Goal: Information Seeking & Learning: Check status

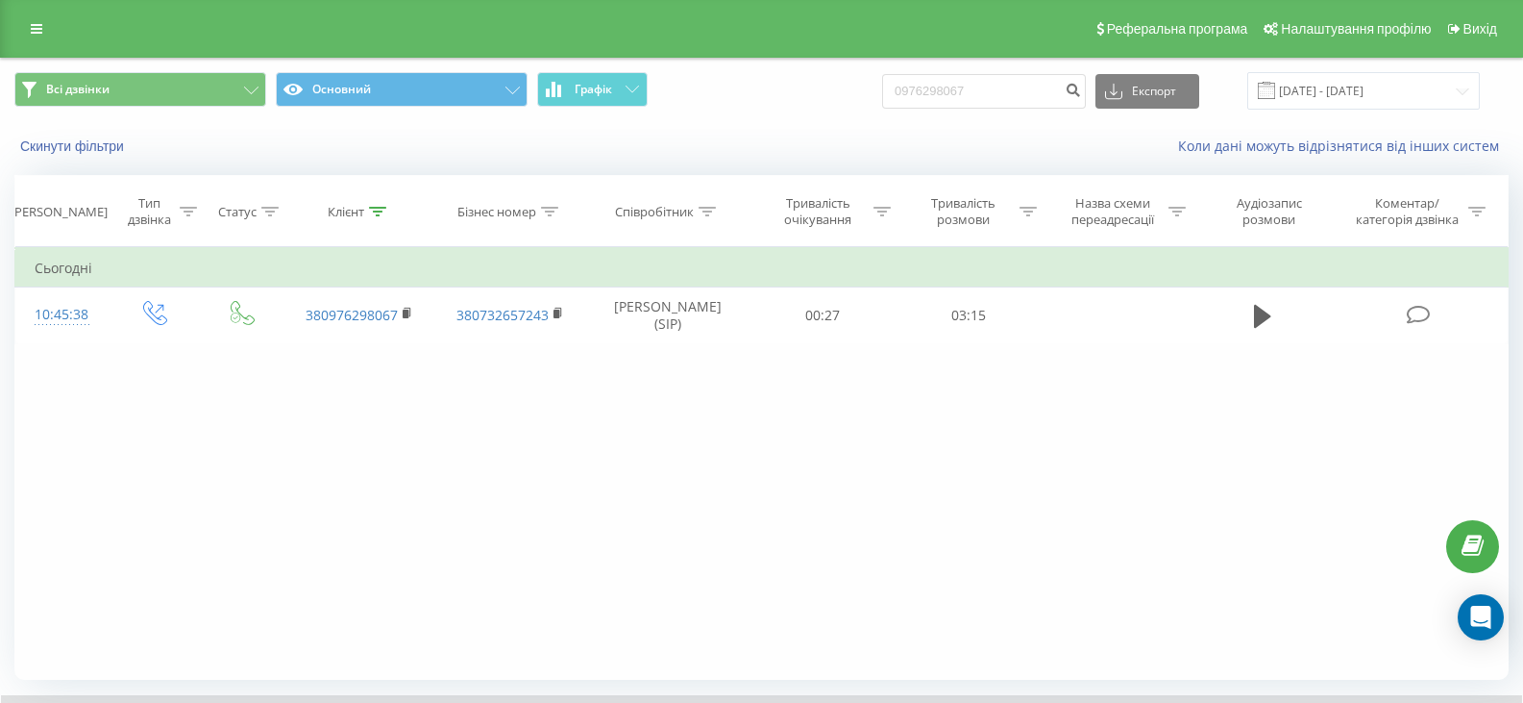
click at [885, 83] on div "Всі дзвінки Основний Графік 0976298067 Експорт .csv .xls .xlsx 22.06.2025 - 22.…" at bounding box center [761, 90] width 1495 height 37
type input "0977353682"
click at [1081, 89] on icon "submit" at bounding box center [1073, 88] width 16 height 12
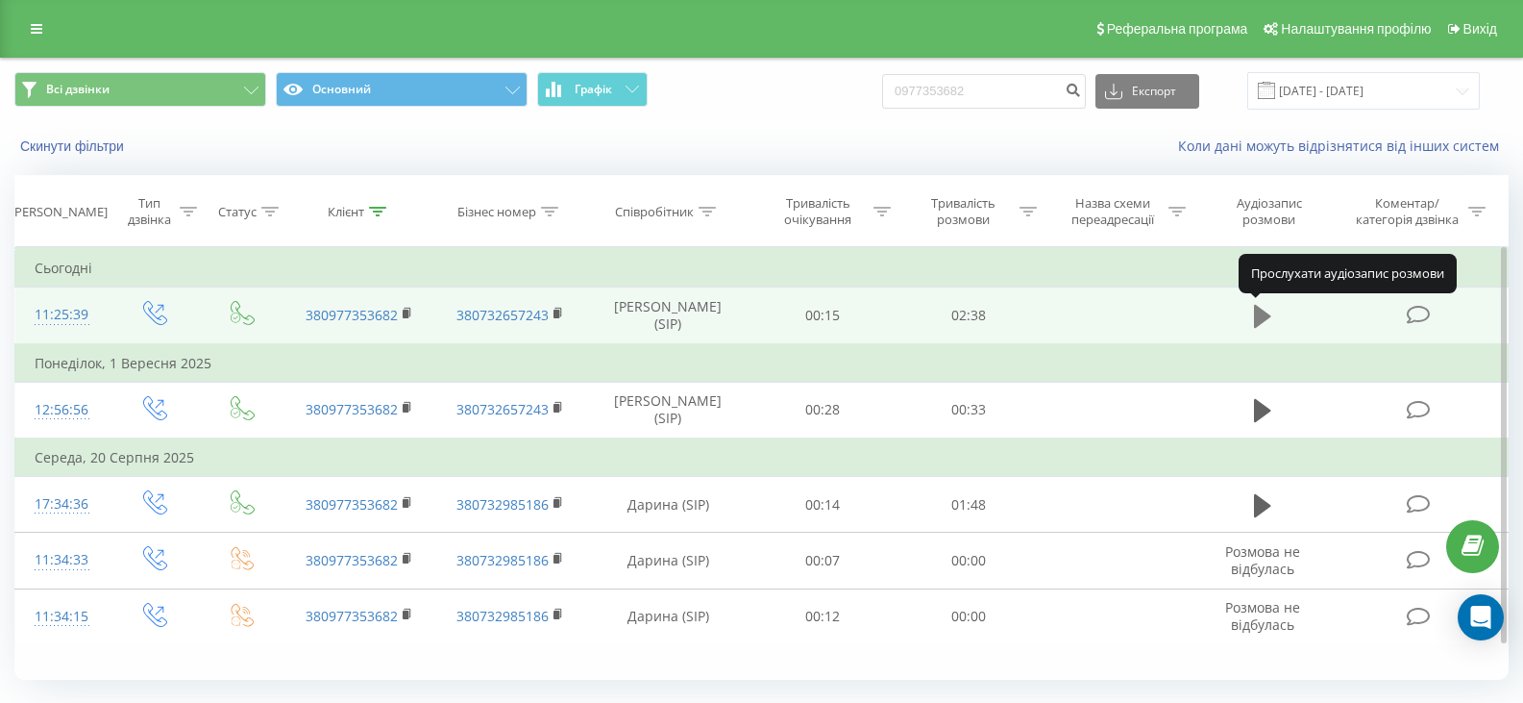
click at [1250, 328] on button at bounding box center [1263, 316] width 29 height 29
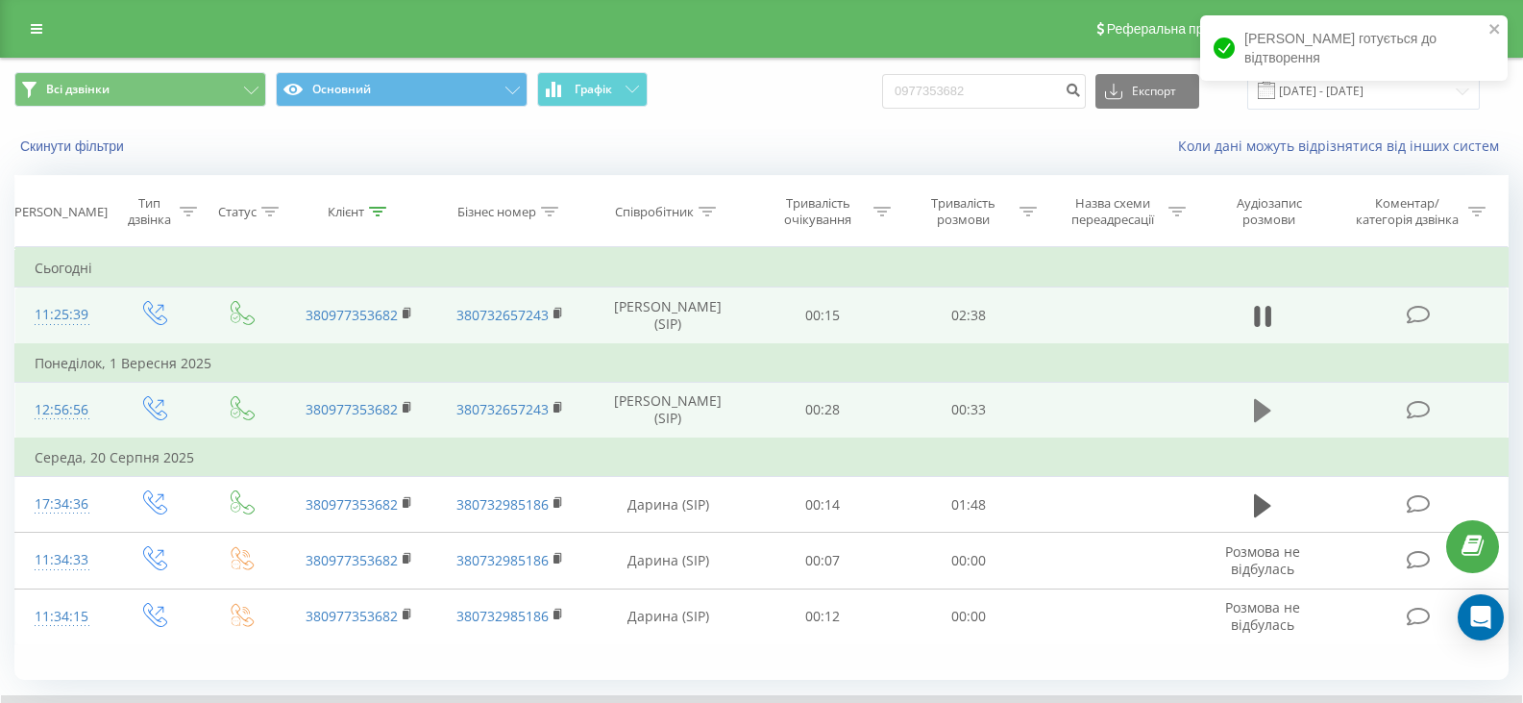
click at [1275, 412] on button at bounding box center [1263, 410] width 29 height 29
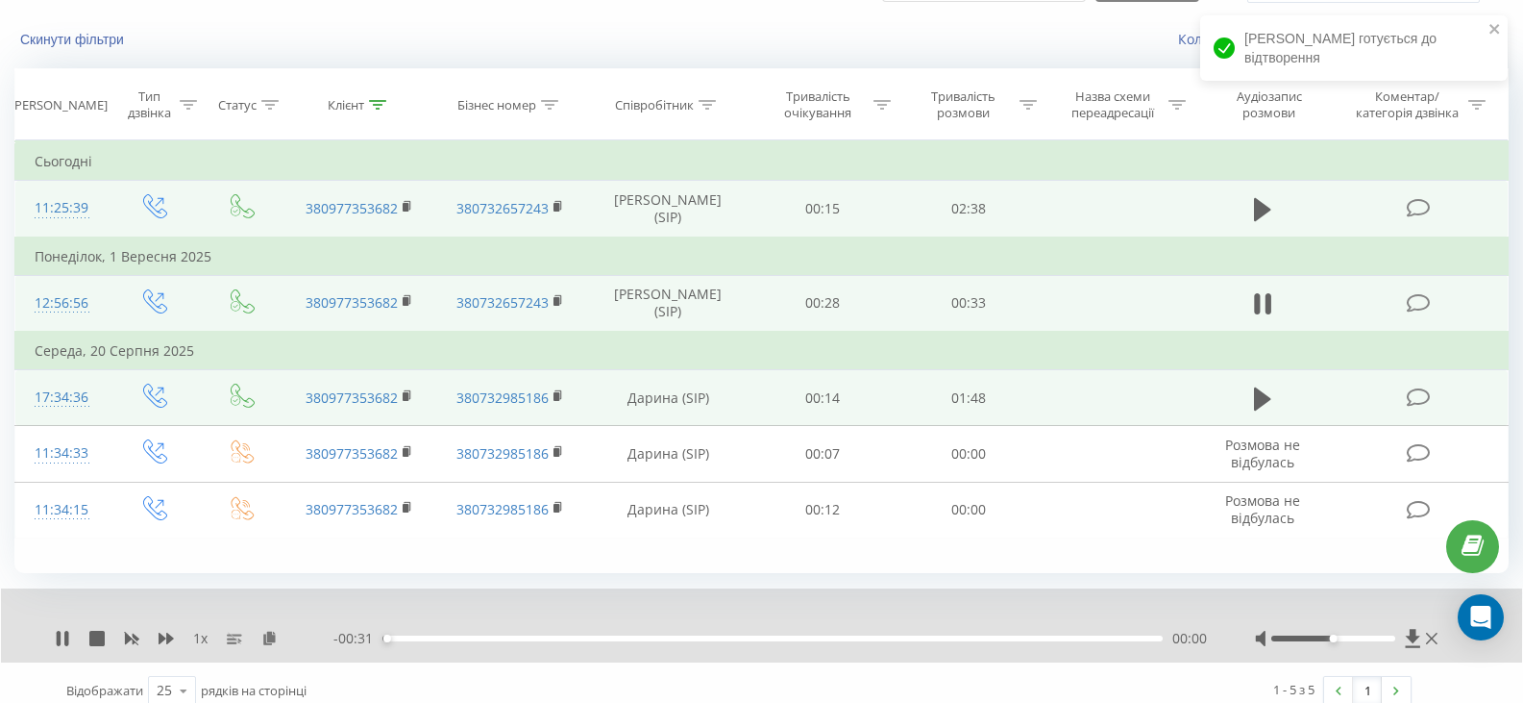
scroll to position [123, 0]
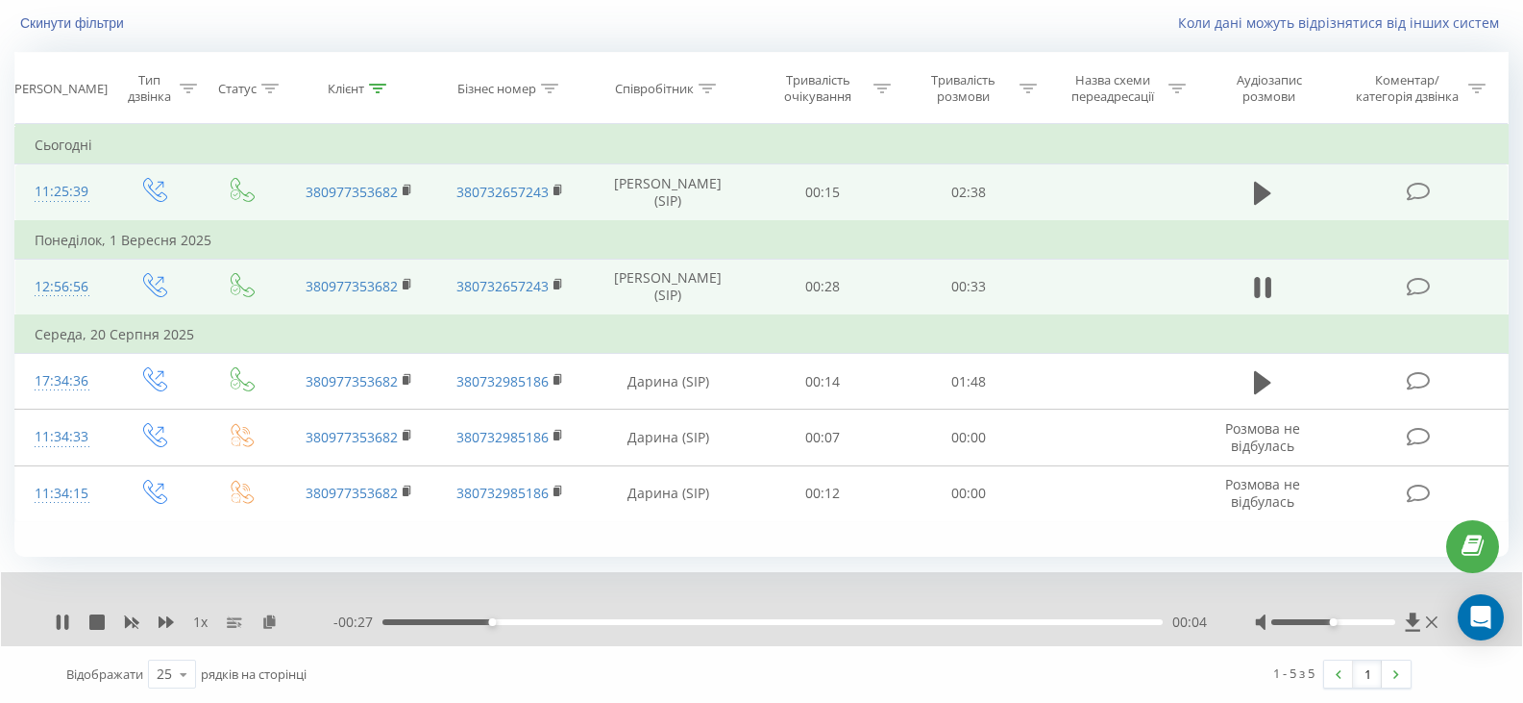
drag, startPoint x: 520, startPoint y: 617, endPoint x: 616, endPoint y: 631, distance: 97.1
click at [616, 631] on div "- 00:27 00:04 00:04" at bounding box center [771, 621] width 874 height 19
drag, startPoint x: 616, startPoint y: 624, endPoint x: 670, endPoint y: 624, distance: 53.8
click at [643, 624] on div "00:09" at bounding box center [773, 622] width 780 height 6
click at [732, 625] on div "00:14" at bounding box center [773, 622] width 780 height 6
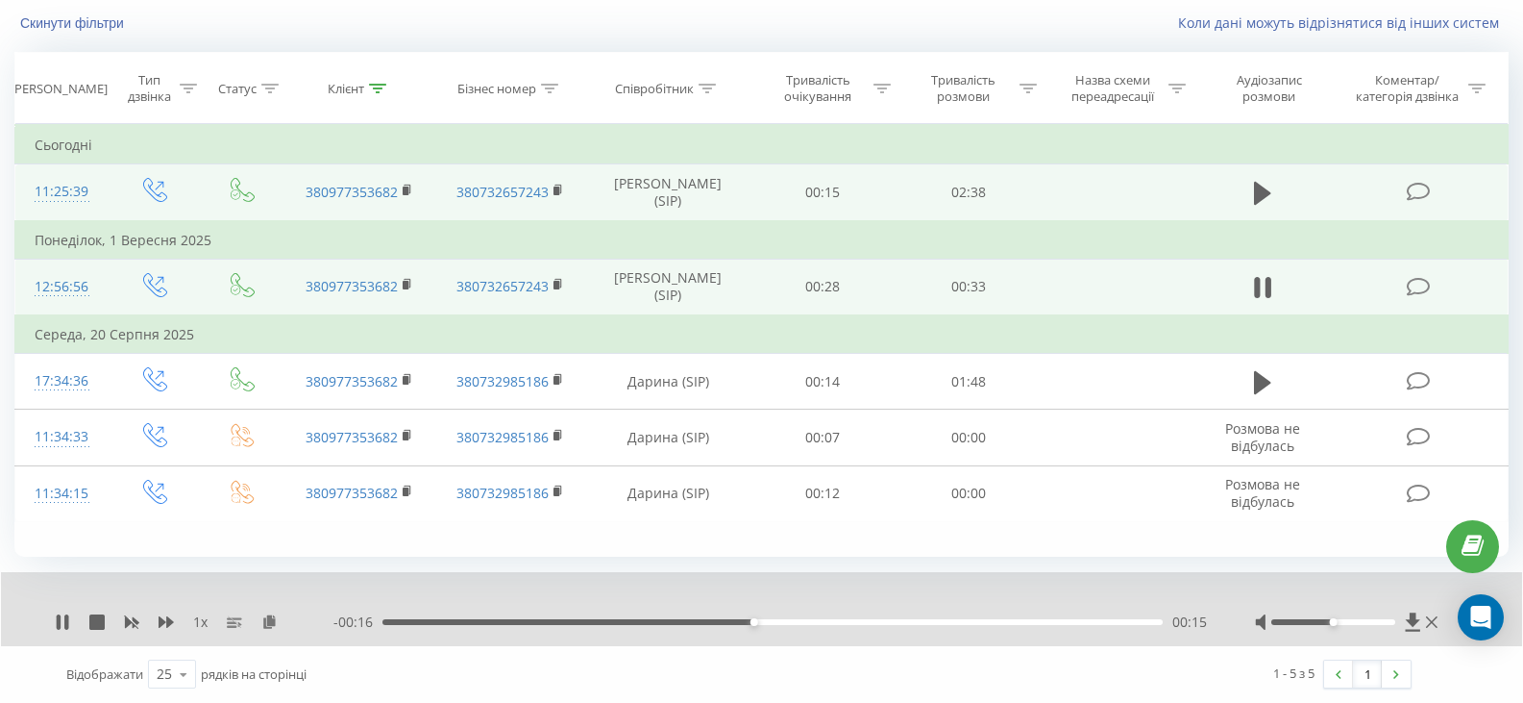
click at [891, 635] on div "1 x - 00:16 00:15 00:15" at bounding box center [762, 609] width 1522 height 74
click at [870, 623] on div "00:19" at bounding box center [773, 622] width 780 height 6
click at [1269, 201] on icon at bounding box center [1262, 193] width 17 height 27
click at [1413, 614] on icon at bounding box center [1413, 621] width 14 height 18
click at [1414, 620] on icon at bounding box center [1413, 621] width 14 height 18
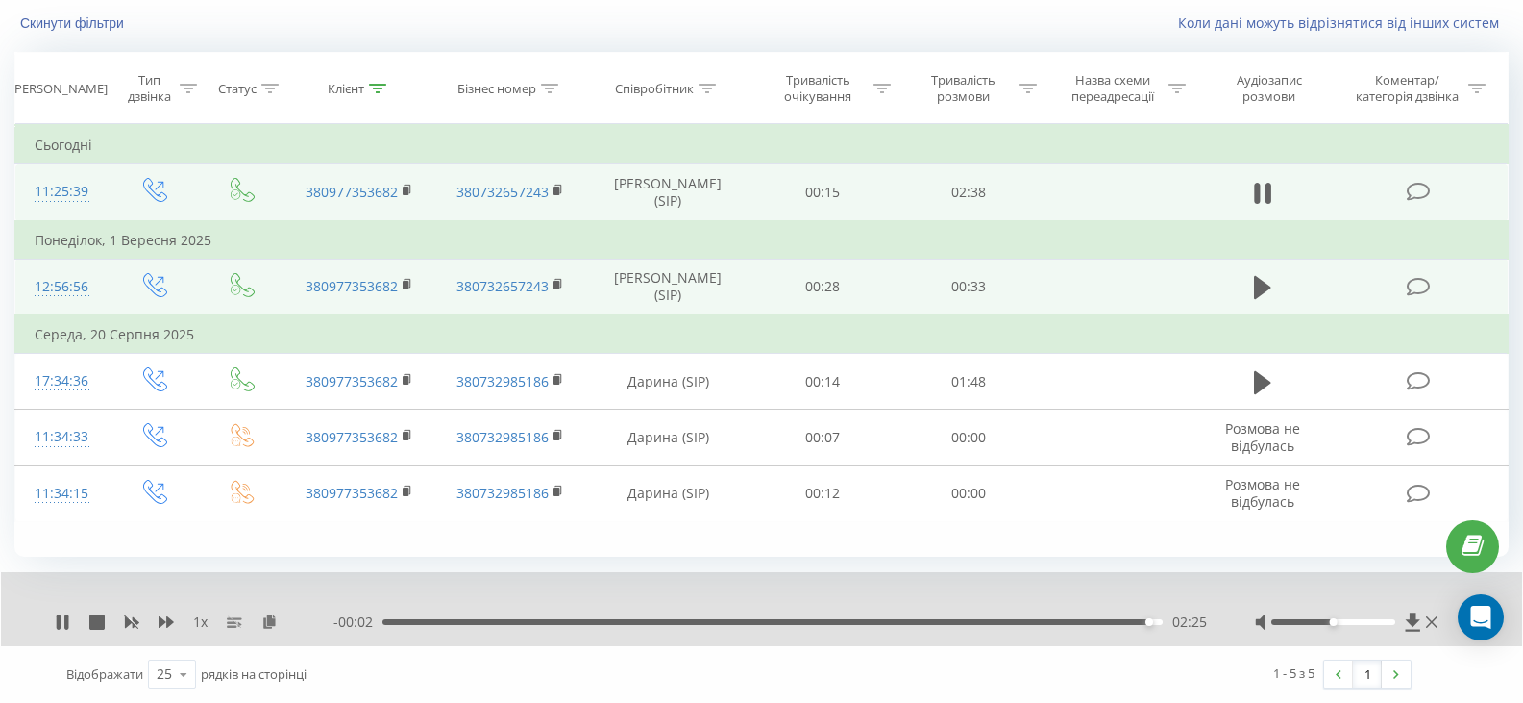
click at [1404, 620] on div at bounding box center [1348, 621] width 187 height 19
click at [1411, 622] on icon at bounding box center [1413, 621] width 14 height 18
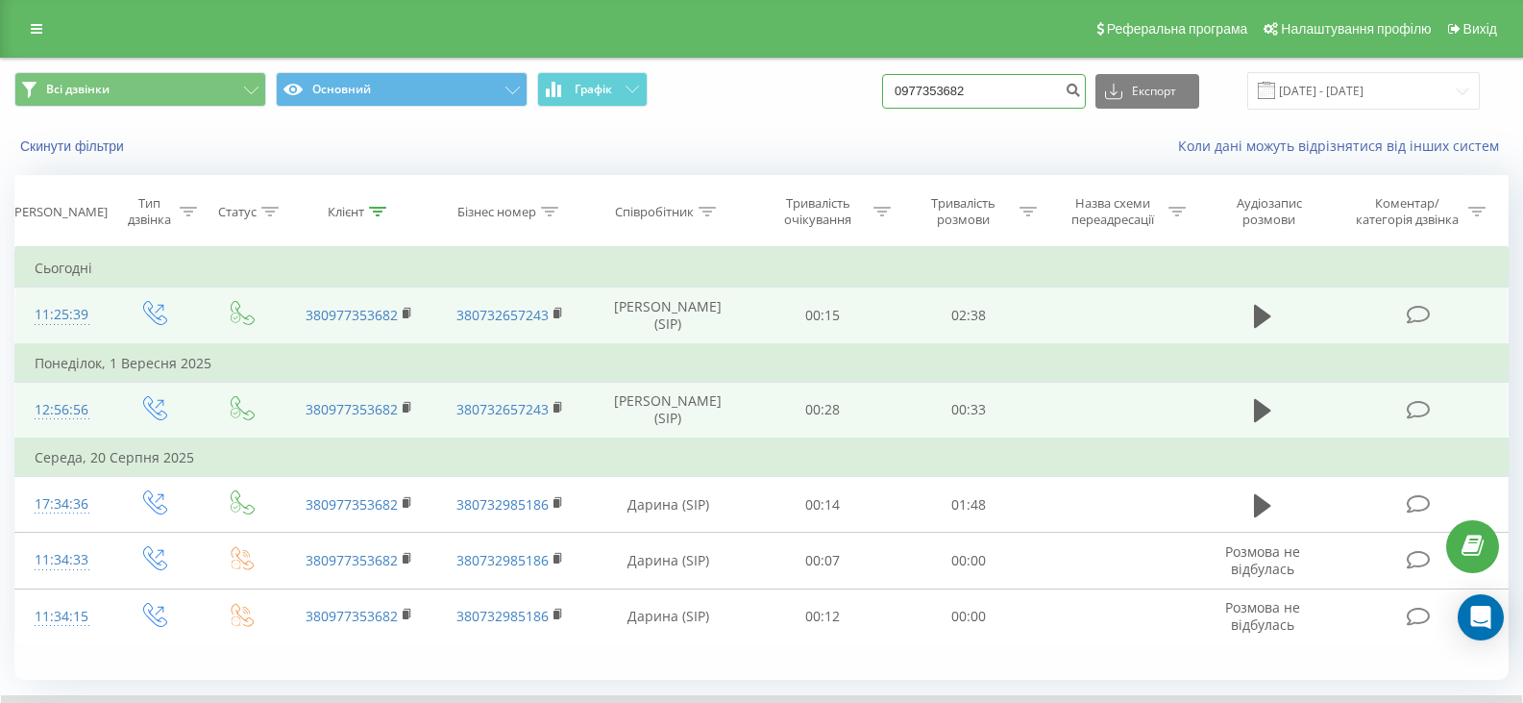
drag, startPoint x: 1003, startPoint y: 91, endPoint x: 871, endPoint y: 105, distance: 133.3
click at [871, 105] on div "Всі дзвінки Основний Графік 0977353682 Експорт .csv .xls .xlsx [DATE] - [DATE]" at bounding box center [761, 90] width 1495 height 37
paste input "67554669"
type input "0967554669"
click at [1086, 74] on button "submit" at bounding box center [1073, 91] width 26 height 35
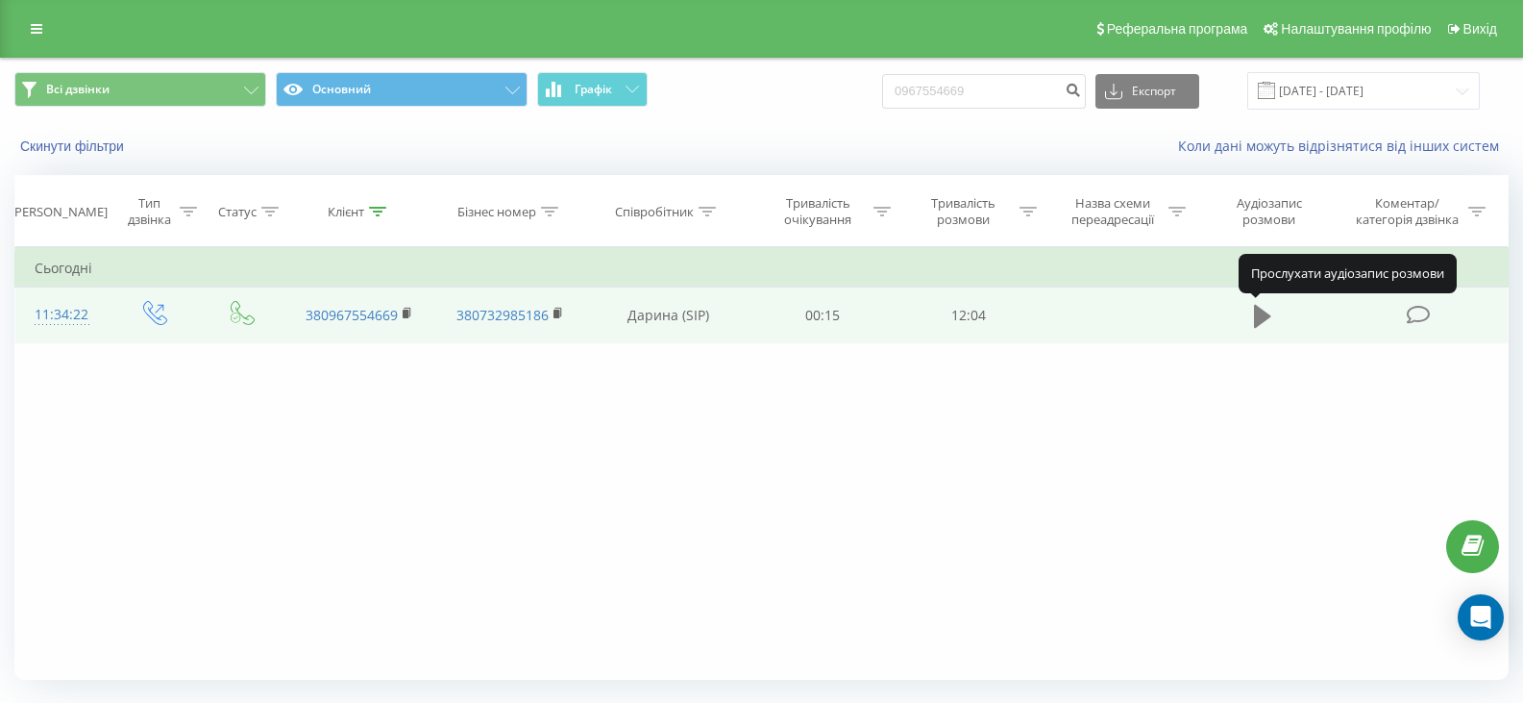
click at [1266, 315] on icon at bounding box center [1262, 316] width 17 height 23
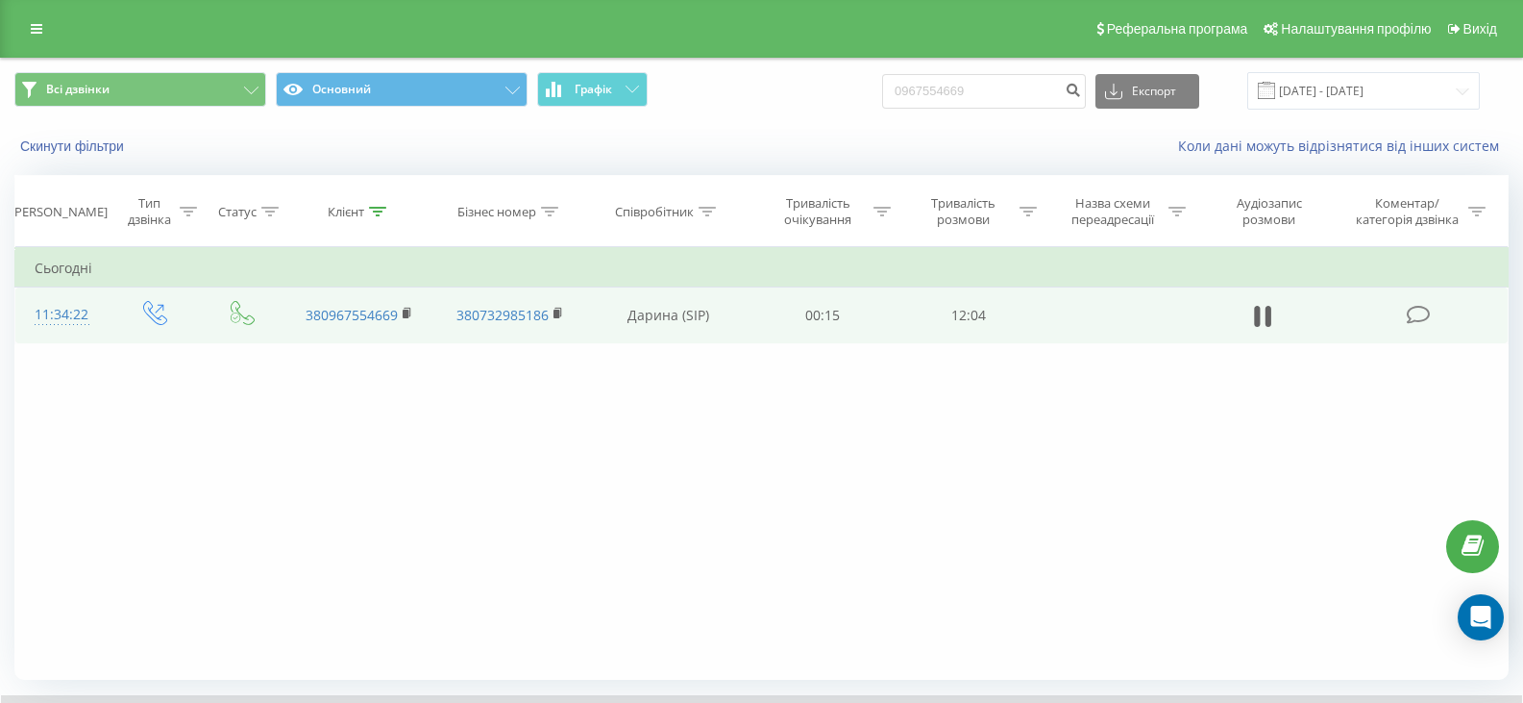
scroll to position [123, 0]
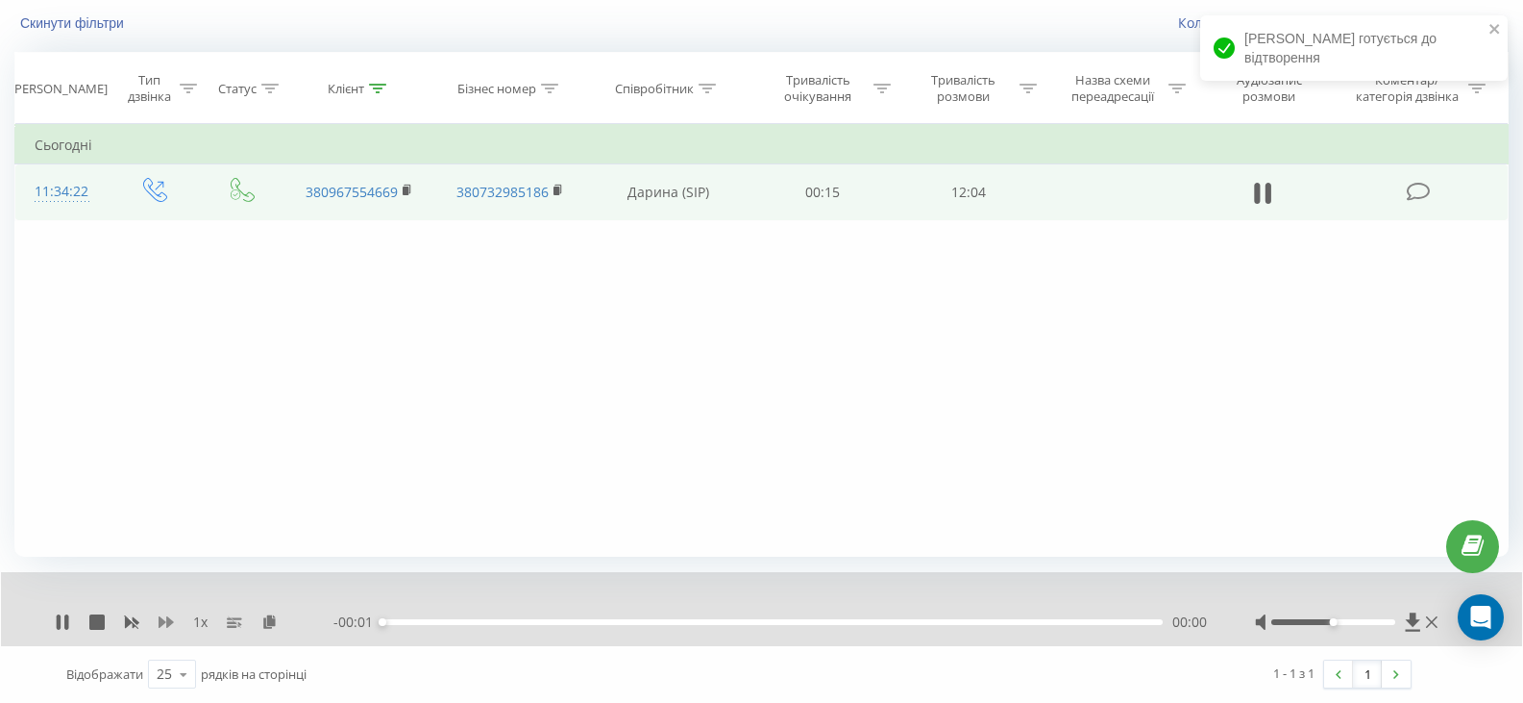
click at [170, 626] on icon at bounding box center [166, 621] width 15 height 15
drag, startPoint x: 1340, startPoint y: 621, endPoint x: 1427, endPoint y: 623, distance: 87.5
click at [1427, 623] on div at bounding box center [1348, 621] width 187 height 19
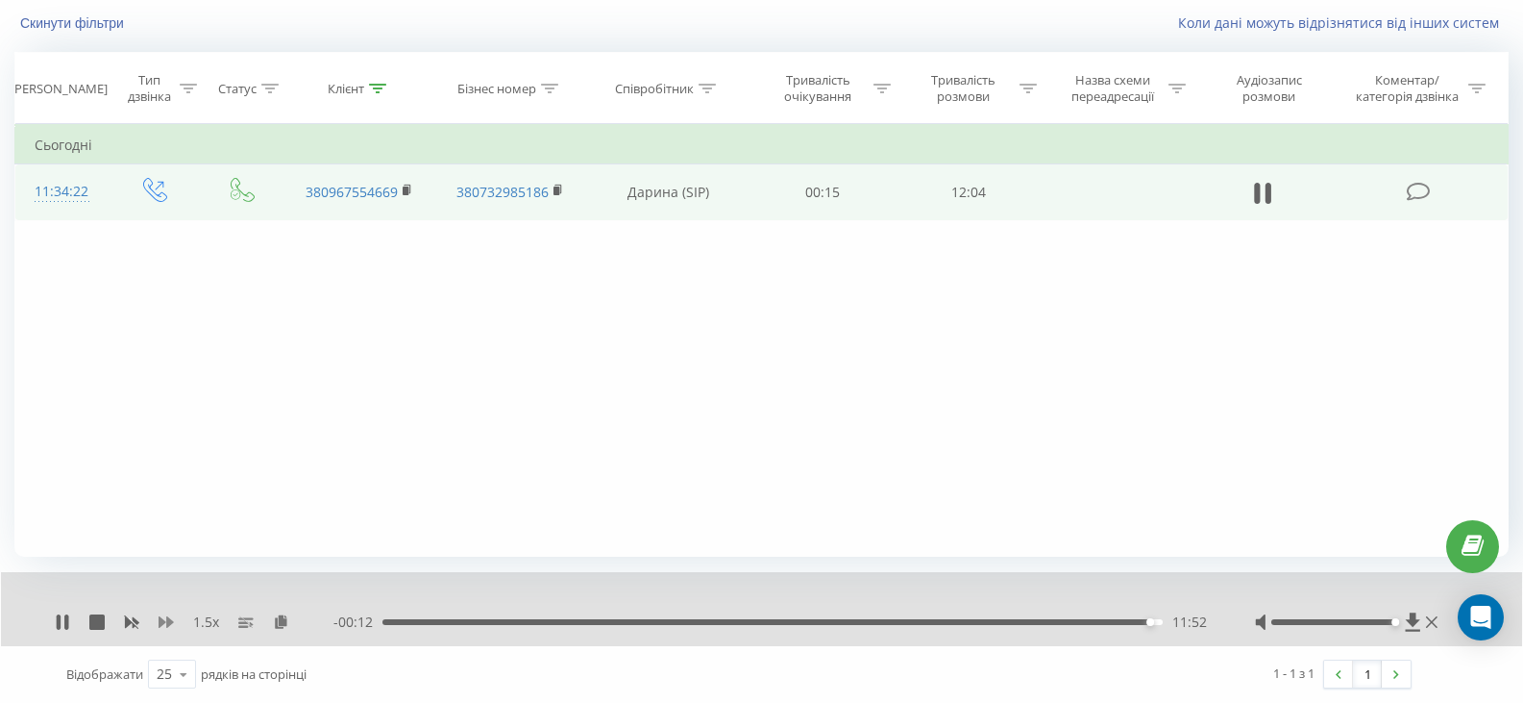
click at [169, 629] on icon at bounding box center [166, 621] width 15 height 15
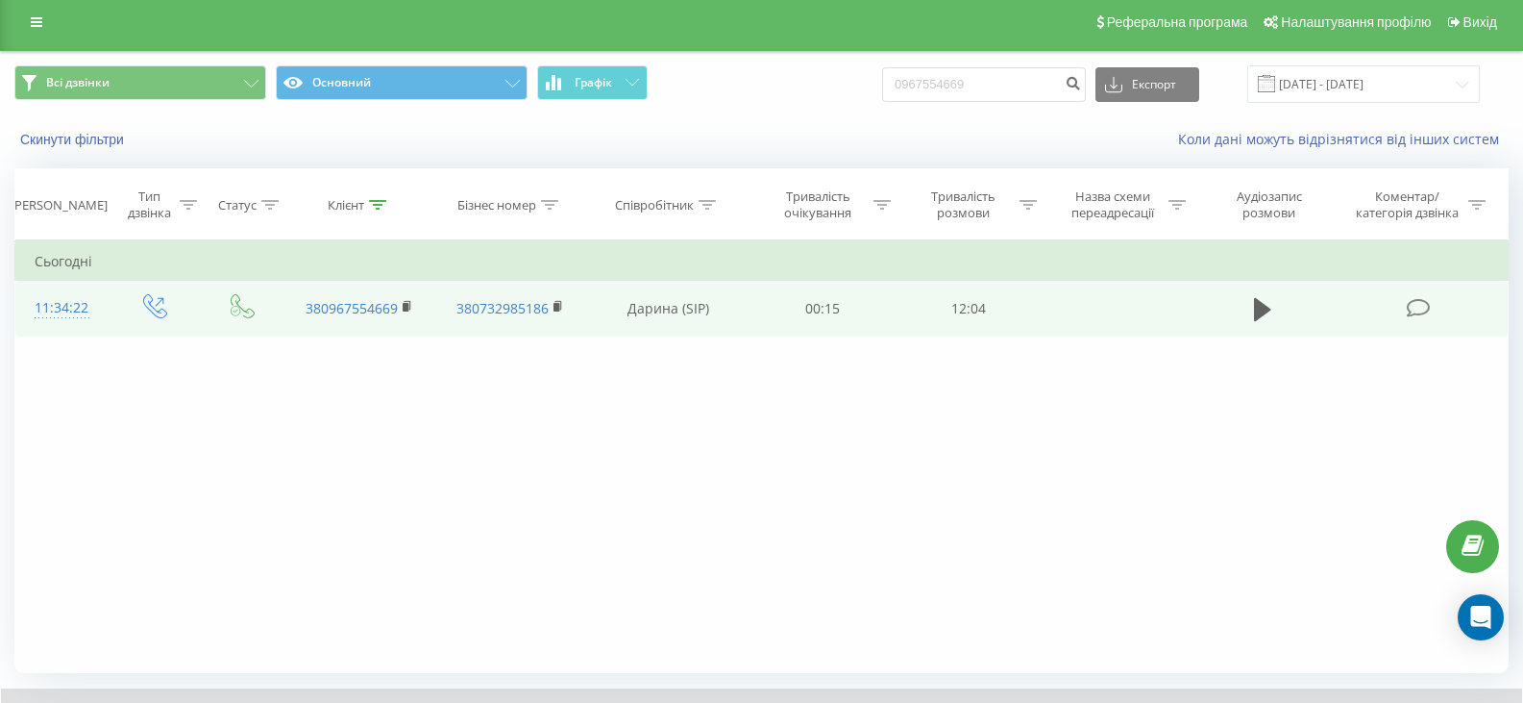
scroll to position [0, 0]
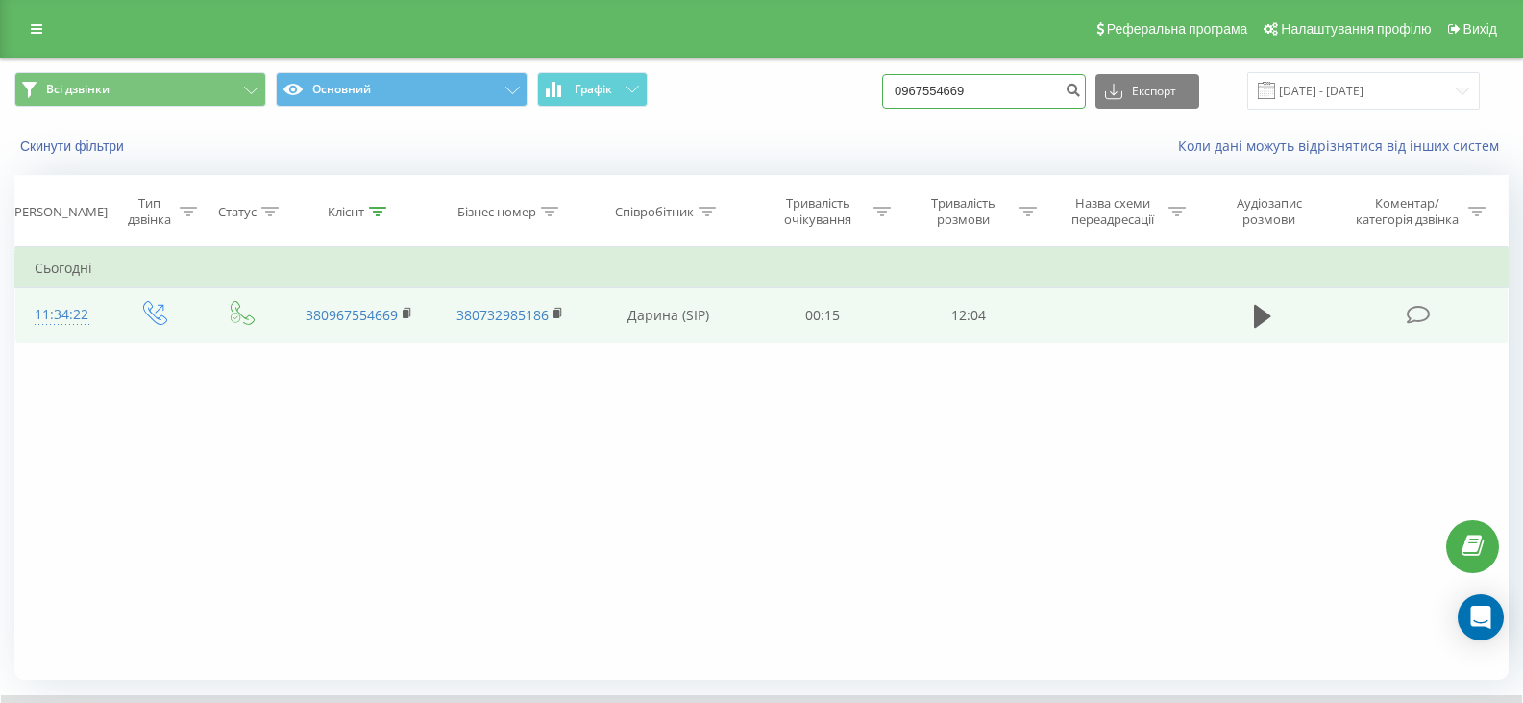
drag, startPoint x: 951, startPoint y: 91, endPoint x: 879, endPoint y: 95, distance: 71.2
click at [879, 95] on div "Всі дзвінки Основний Графік 0967554669 Експорт .csv .xls .xlsx 22.06.2025 - 22.…" at bounding box center [761, 90] width 1495 height 37
paste input "5604388"
type input "0965604388"
click at [1081, 87] on icon "submit" at bounding box center [1073, 88] width 16 height 12
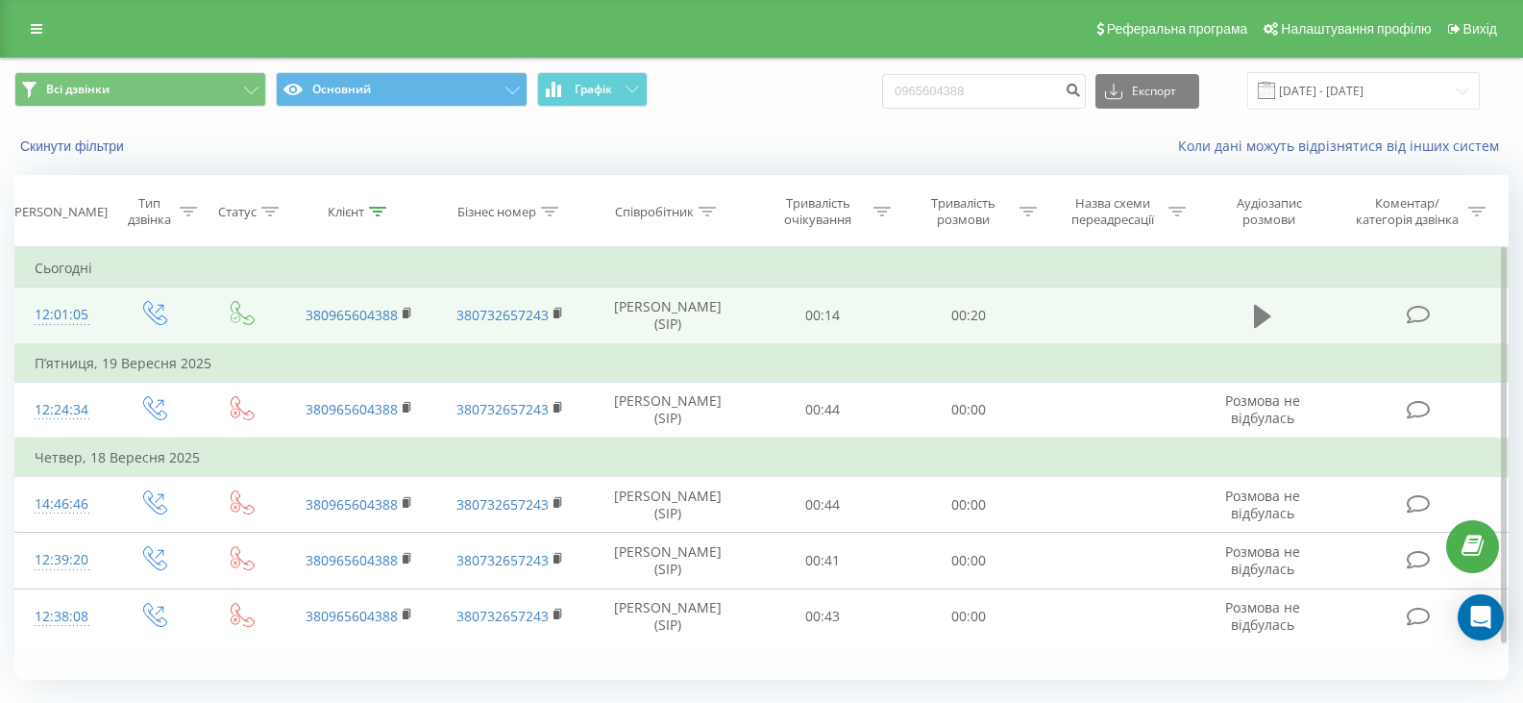
click at [1273, 309] on button at bounding box center [1263, 316] width 29 height 29
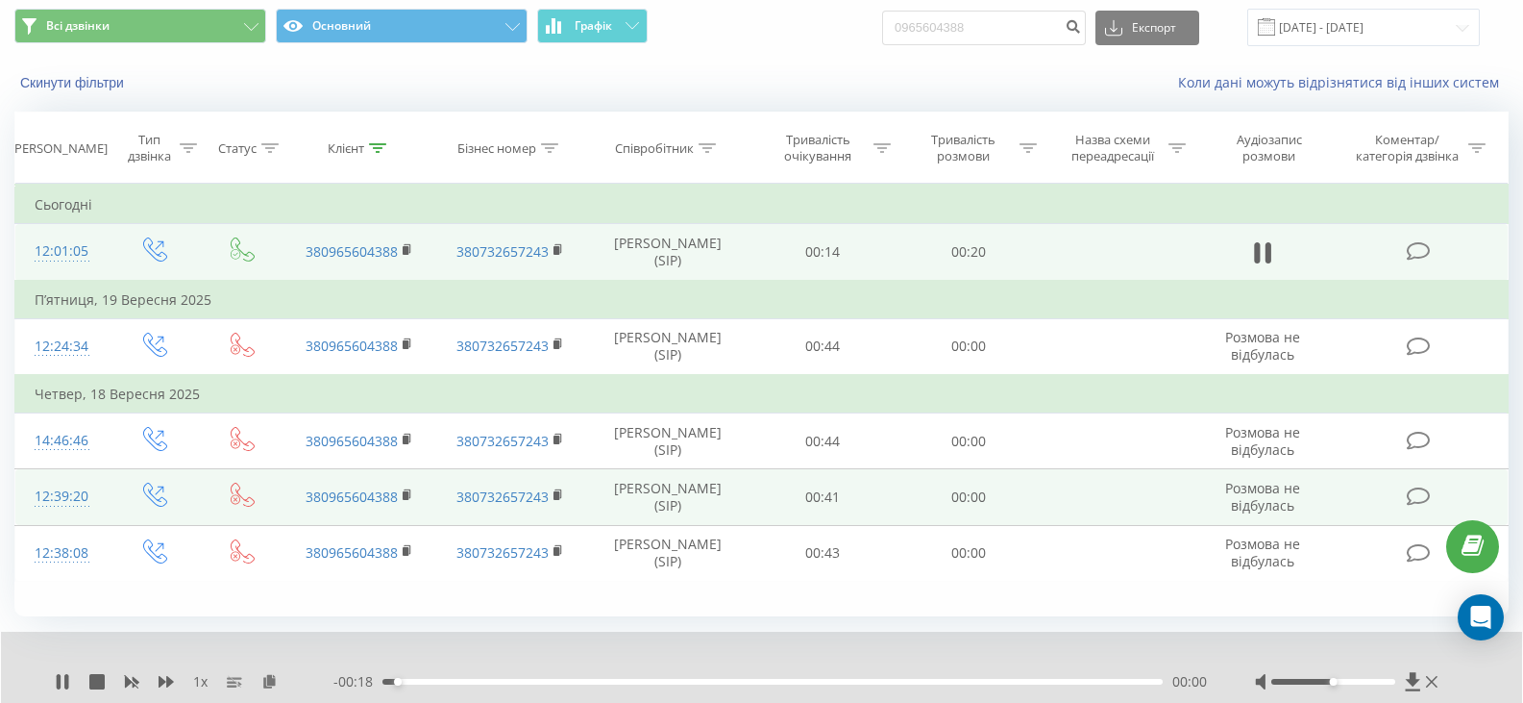
scroll to position [96, 0]
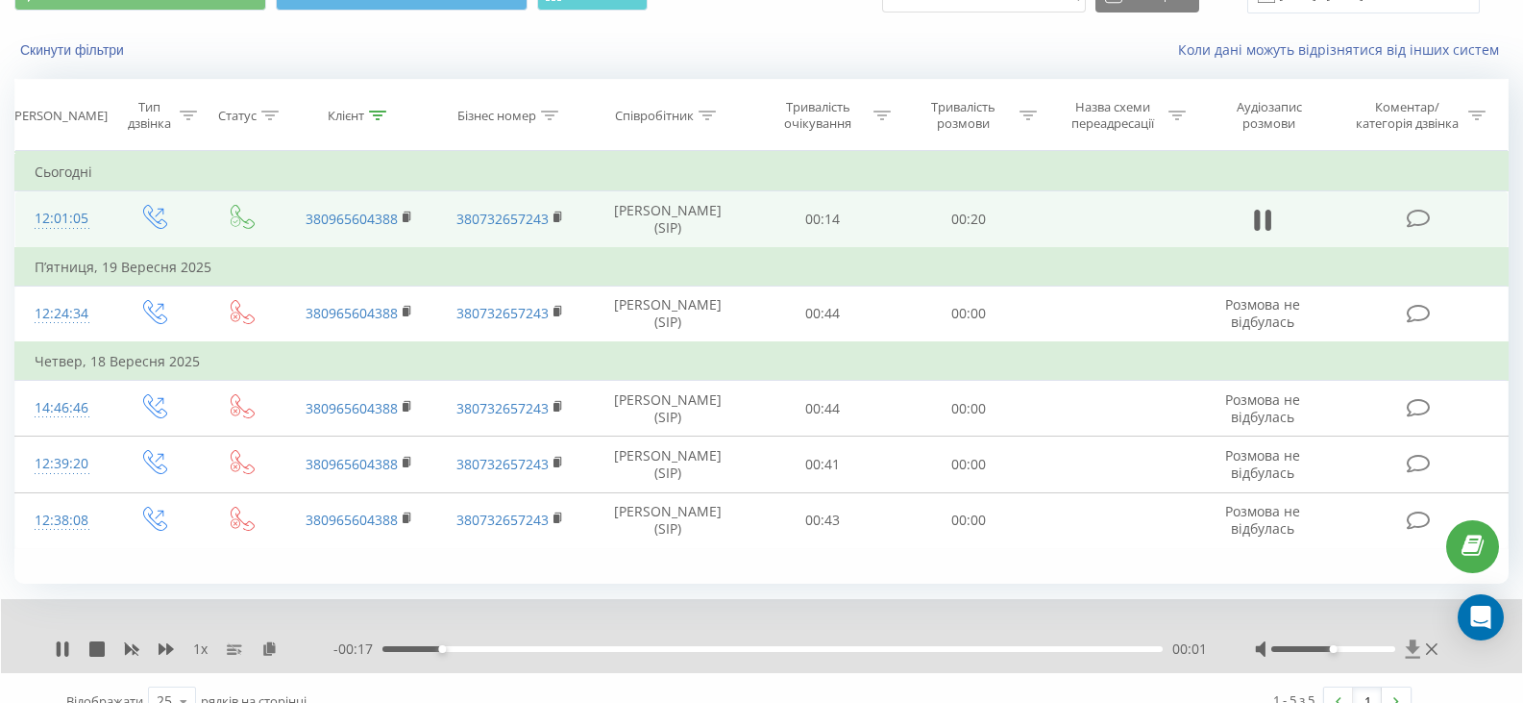
click at [1415, 646] on icon at bounding box center [1413, 648] width 14 height 18
